Goal: Information Seeking & Learning: Find specific page/section

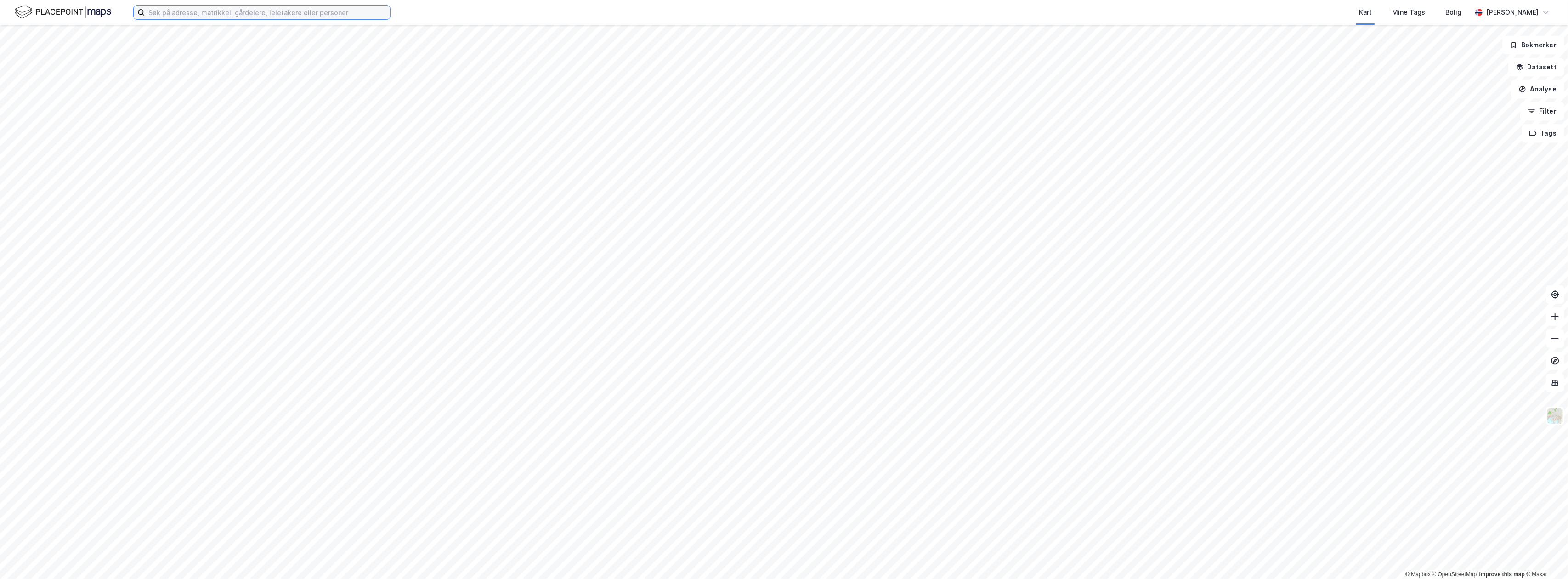
click at [244, 9] on input at bounding box center [267, 12] width 245 height 14
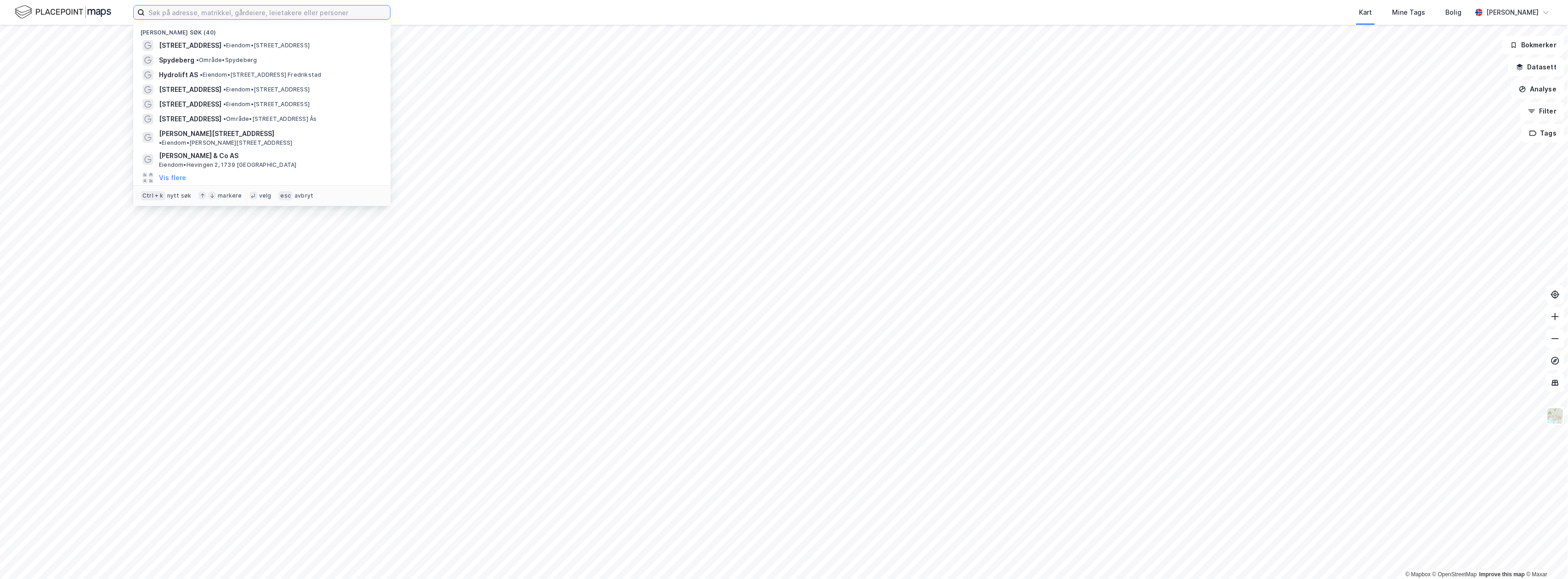
paste input "Glynitveien 27"
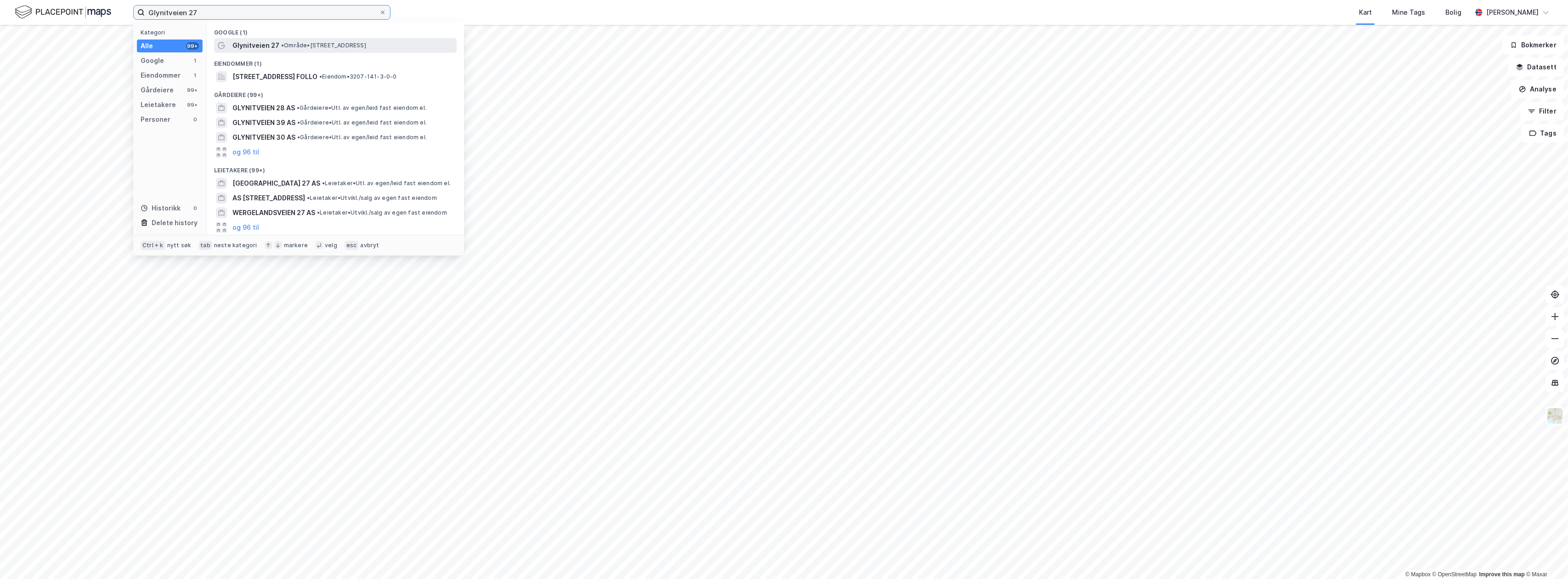
type input "Glynitveien 27"
click at [312, 45] on span "• Område • [STREET_ADDRESS]" at bounding box center [323, 45] width 85 height 7
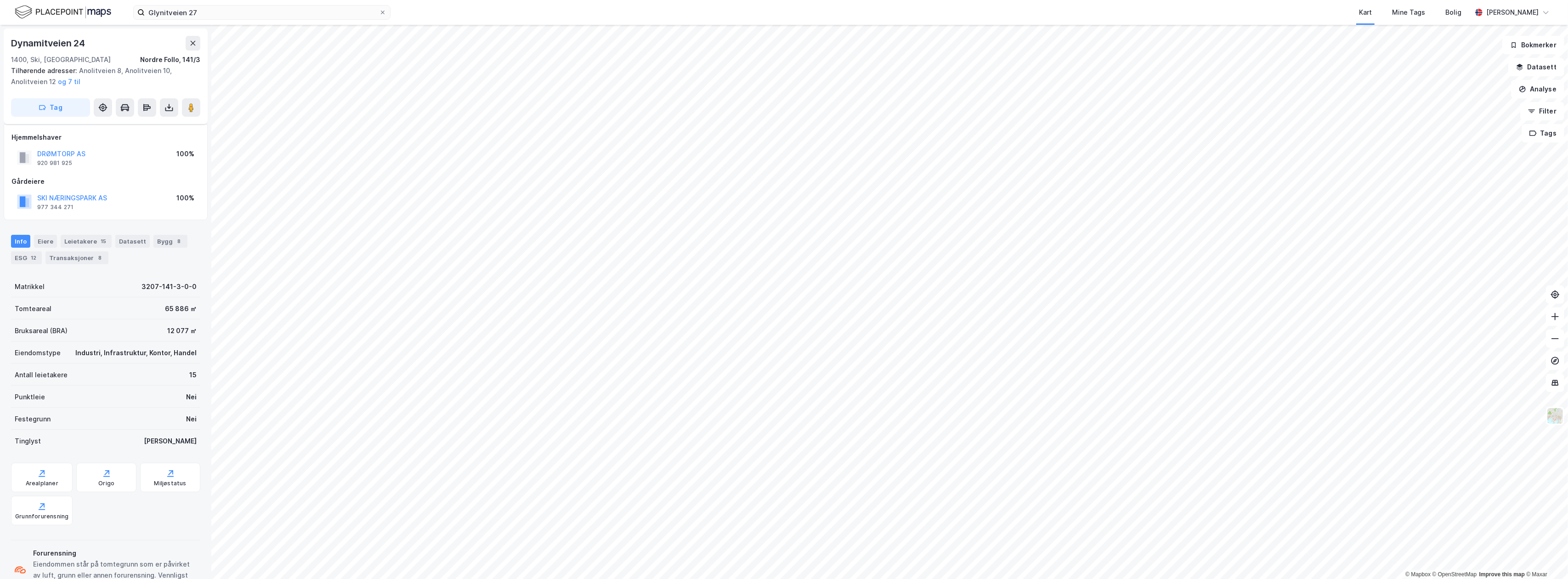
scroll to position [36, 0]
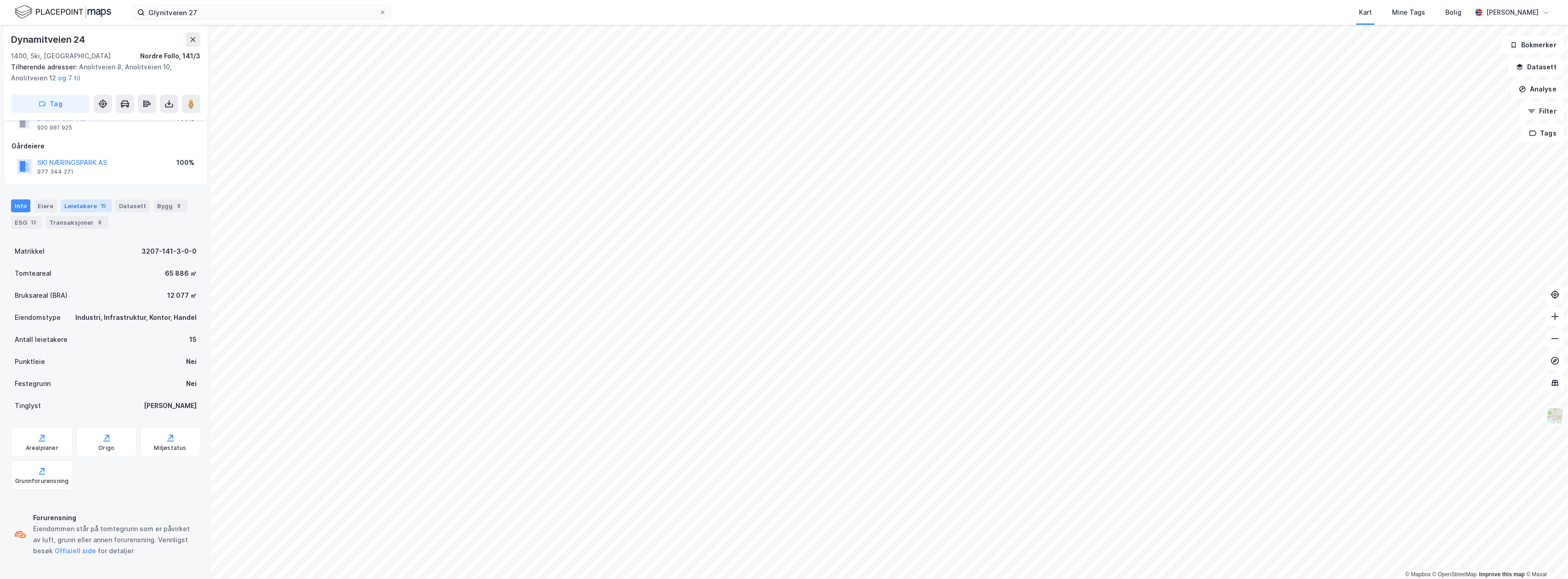
click at [79, 203] on div "Leietakere 15" at bounding box center [86, 206] width 51 height 13
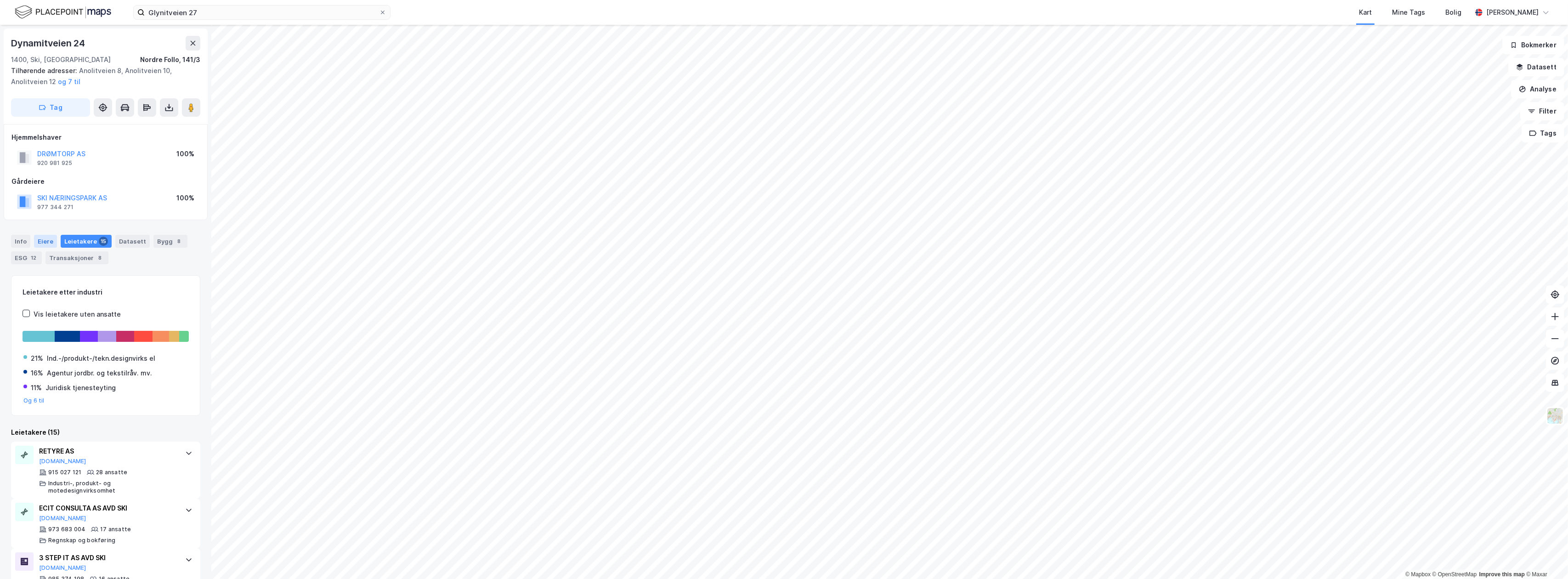
click at [45, 240] on div "Eiere" at bounding box center [45, 241] width 23 height 13
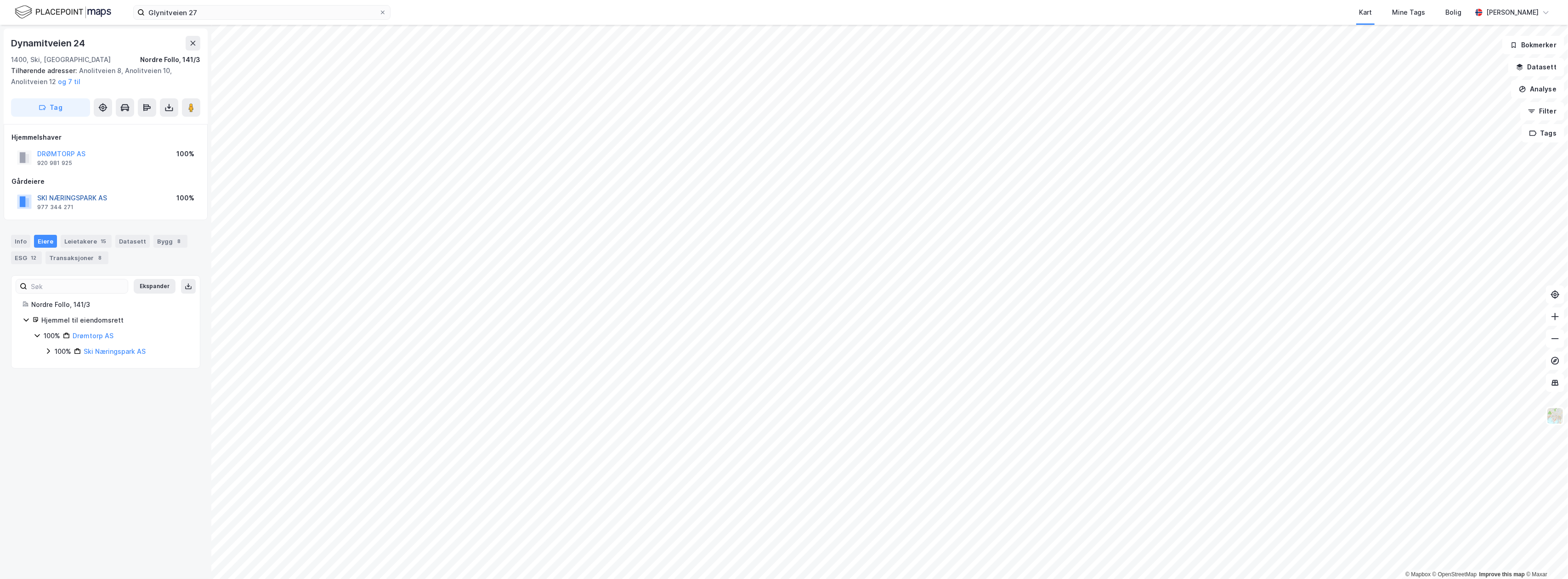
click at [0, 0] on button "SKI NÆRINGSPARK AS" at bounding box center [0, 0] width 0 height 0
